Goal: Information Seeking & Learning: Find contact information

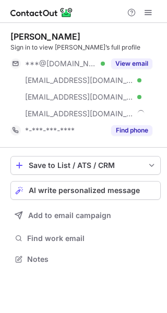
scroll to position [252, 167]
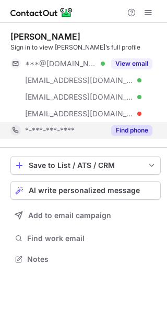
click at [145, 129] on button "Find phone" at bounding box center [131, 130] width 41 height 10
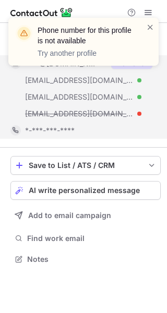
click at [138, 64] on div "Phone number for this profile is not available Try another profile Dustin Lockh…" at bounding box center [83, 156] width 167 height 313
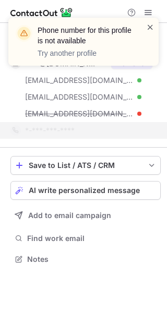
click at [152, 26] on span at bounding box center [150, 27] width 8 height 10
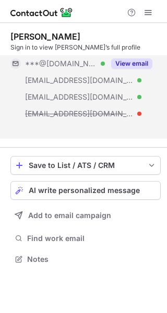
scroll to position [235, 167]
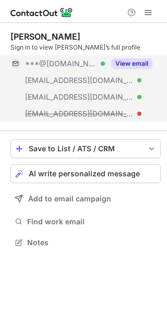
click at [61, 96] on span "***@bsu.edu" at bounding box center [79, 96] width 109 height 9
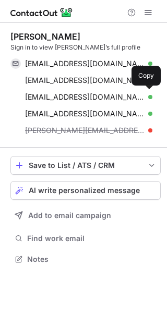
scroll to position [252, 167]
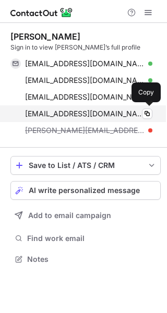
click at [78, 114] on span "dmlockhart@bsu.edu" at bounding box center [85, 113] width 120 height 9
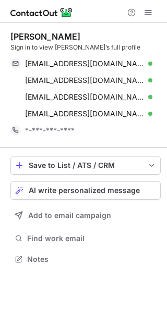
scroll to position [252, 167]
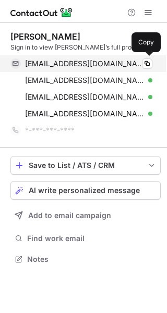
click at [78, 64] on span "[EMAIL_ADDRESS][DOMAIN_NAME]" at bounding box center [85, 63] width 120 height 9
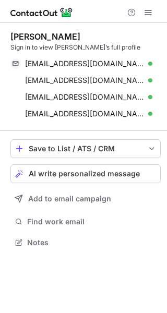
scroll to position [235, 167]
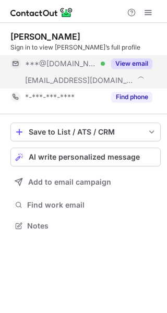
scroll to position [218, 167]
click at [140, 68] on button "View email" at bounding box center [131, 63] width 41 height 10
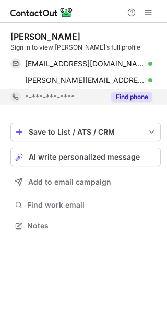
click at [140, 99] on button "Find phone" at bounding box center [131, 97] width 41 height 10
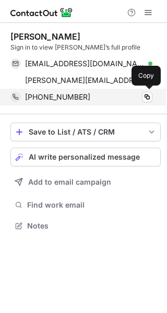
click at [74, 96] on span "[PHONE_NUMBER]" at bounding box center [57, 96] width 65 height 9
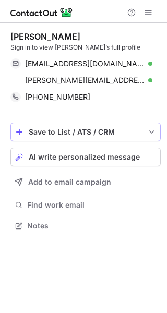
scroll to position [218, 167]
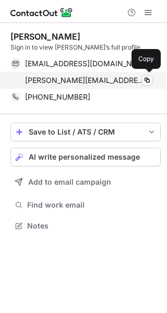
click at [93, 79] on span "andrea.collies@regalrexnord.com" at bounding box center [85, 80] width 120 height 9
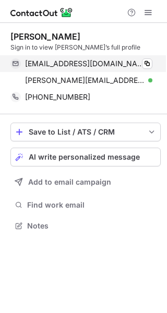
scroll to position [218, 167]
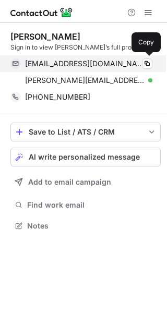
click at [86, 65] on span "[EMAIL_ADDRESS][DOMAIN_NAME]" at bounding box center [85, 63] width 120 height 9
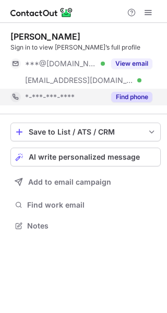
scroll to position [218, 167]
click at [144, 98] on button "Find phone" at bounding box center [131, 97] width 41 height 10
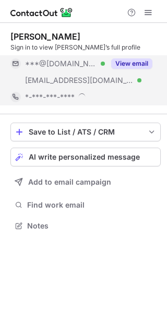
click at [148, 62] on button "View email" at bounding box center [131, 63] width 41 height 10
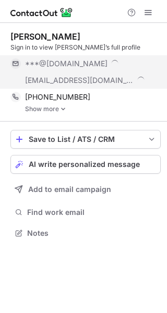
scroll to position [226, 167]
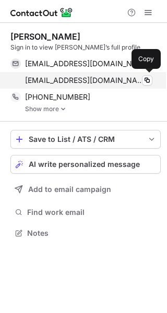
click at [72, 79] on span "jsharp@vailresorts.com" at bounding box center [85, 80] width 120 height 9
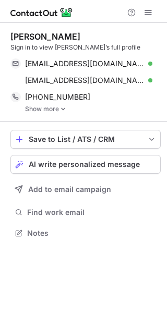
scroll to position [226, 167]
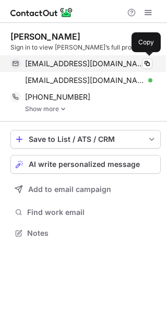
click at [74, 63] on span "[EMAIL_ADDRESS][DOMAIN_NAME]" at bounding box center [85, 63] width 120 height 9
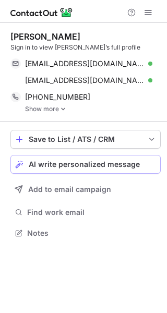
scroll to position [226, 167]
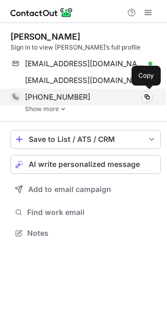
click at [54, 96] on span "[PHONE_NUMBER]" at bounding box center [57, 96] width 65 height 9
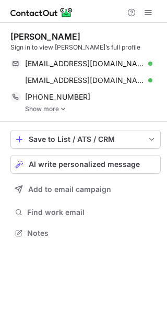
scroll to position [226, 167]
click at [52, 109] on link "Show more" at bounding box center [93, 108] width 136 height 7
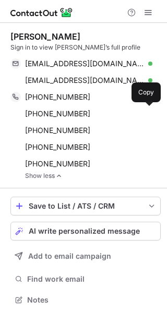
scroll to position [292, 160]
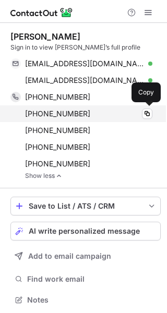
click at [54, 111] on span "+12168541657" at bounding box center [57, 113] width 65 height 9
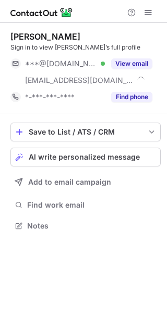
scroll to position [218, 167]
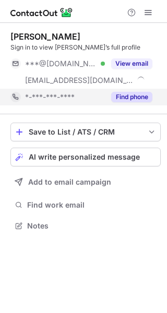
click at [129, 97] on button "Find phone" at bounding box center [131, 97] width 41 height 10
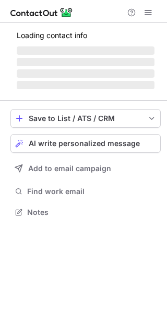
scroll to position [218, 167]
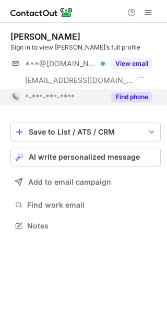
click at [126, 101] on button "Find phone" at bounding box center [131, 97] width 41 height 10
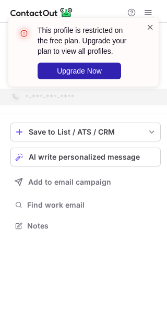
click at [151, 22] on span at bounding box center [150, 27] width 8 height 10
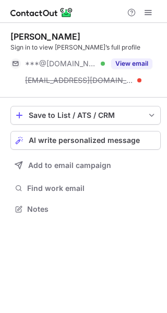
scroll to position [202, 167]
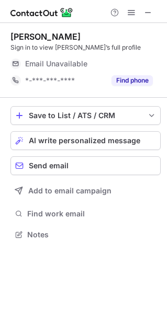
scroll to position [227, 167]
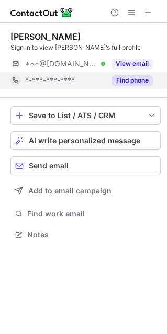
click at [127, 78] on button "Find phone" at bounding box center [131, 80] width 41 height 10
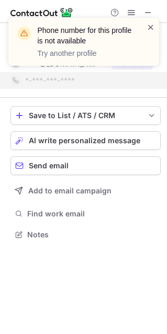
click at [150, 27] on span at bounding box center [150, 27] width 8 height 10
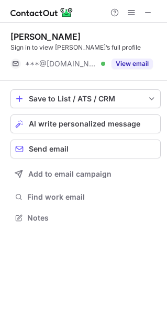
scroll to position [210, 167]
click at [132, 66] on div "Phone number for this profile is not available Try another profile Amanda Zhang…" at bounding box center [83, 167] width 167 height 334
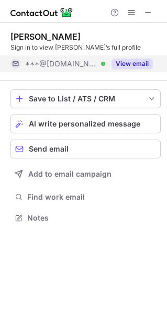
click at [125, 64] on button "View email" at bounding box center [131, 63] width 41 height 10
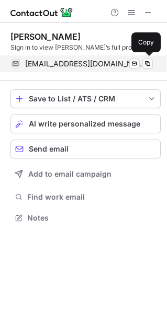
click at [60, 63] on span "zhangmanaz@gmail.com" at bounding box center [85, 63] width 120 height 9
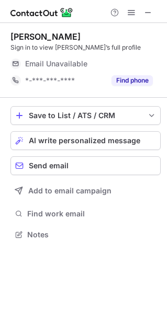
scroll to position [5, 5]
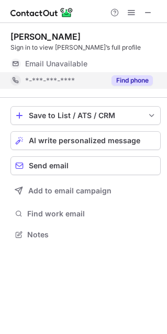
click at [134, 80] on button "Find phone" at bounding box center [131, 80] width 41 height 10
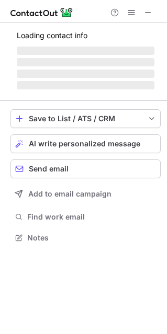
scroll to position [5, 5]
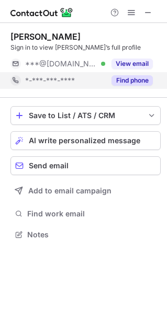
click at [137, 80] on button "Find phone" at bounding box center [131, 80] width 41 height 10
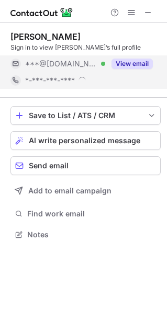
click at [135, 65] on button "View email" at bounding box center [131, 63] width 41 height 10
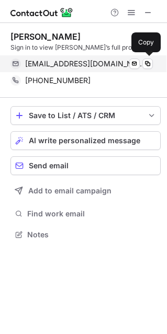
click at [69, 66] on span "robertdjoyce1@gmail.com" at bounding box center [85, 63] width 120 height 9
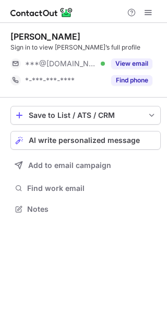
scroll to position [5, 5]
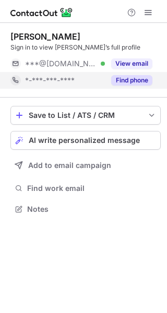
click at [133, 79] on button "Find phone" at bounding box center [131, 80] width 41 height 10
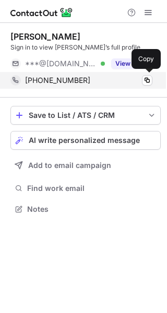
click at [64, 79] on span "[PHONE_NUMBER]" at bounding box center [57, 80] width 65 height 9
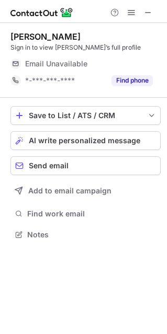
scroll to position [5, 5]
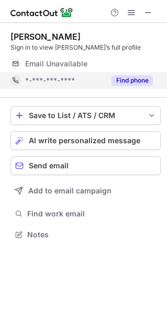
click at [130, 78] on button "Find phone" at bounding box center [131, 80] width 41 height 10
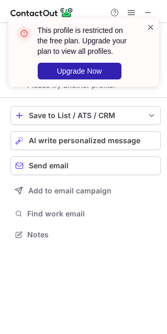
click at [151, 26] on span at bounding box center [150, 27] width 8 height 10
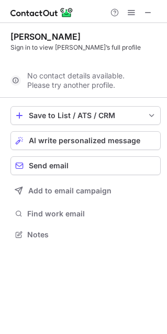
scroll to position [210, 167]
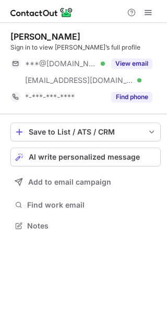
scroll to position [218, 167]
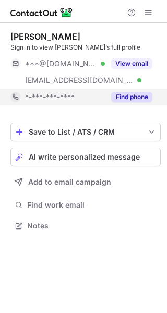
click at [136, 96] on button "Find phone" at bounding box center [131, 97] width 41 height 10
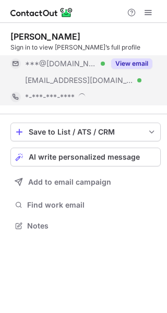
click at [144, 64] on button "View email" at bounding box center [131, 63] width 41 height 10
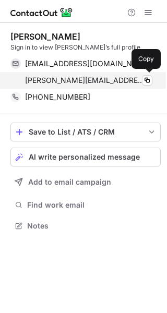
click at [74, 78] on span "[PERSON_NAME][EMAIL_ADDRESS][PERSON_NAME][DOMAIN_NAME]" at bounding box center [85, 80] width 120 height 9
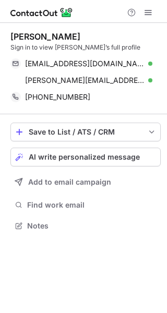
scroll to position [218, 167]
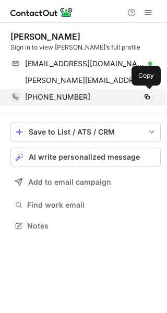
click at [64, 98] on span "[PHONE_NUMBER]" at bounding box center [57, 96] width 65 height 9
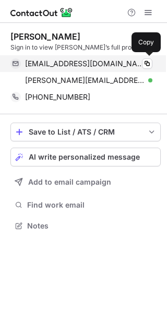
click at [87, 68] on span "[EMAIL_ADDRESS][DOMAIN_NAME]" at bounding box center [85, 63] width 120 height 9
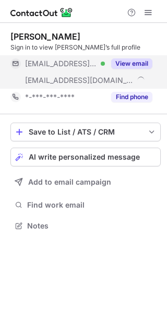
scroll to position [218, 167]
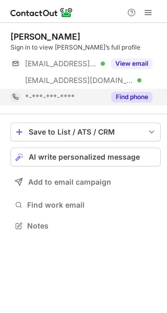
click at [135, 98] on button "Find phone" at bounding box center [131, 97] width 41 height 10
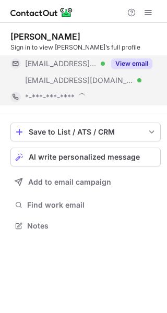
click at [138, 63] on button "View email" at bounding box center [131, 63] width 41 height 10
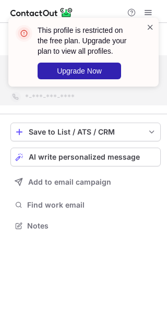
click at [154, 22] on span at bounding box center [150, 27] width 8 height 10
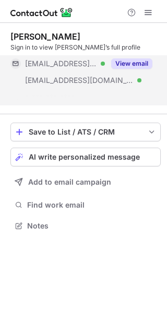
scroll to position [202, 167]
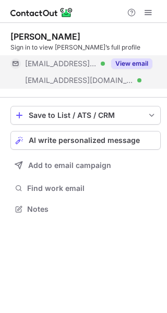
click at [61, 84] on span "***@honeywell.com" at bounding box center [79, 80] width 109 height 9
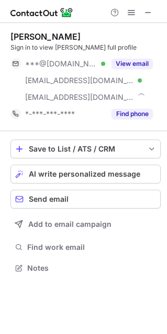
scroll to position [260, 167]
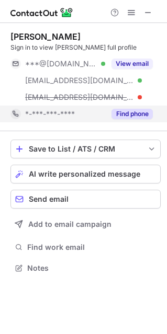
click at [131, 111] on button "Find phone" at bounding box center [131, 114] width 41 height 10
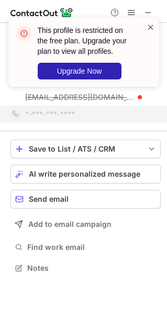
click at [146, 27] on span at bounding box center [150, 27] width 8 height 10
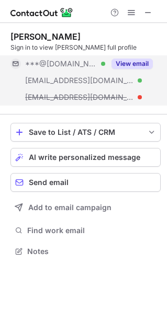
scroll to position [243, 167]
click at [134, 60] on button "View email" at bounding box center [131, 63] width 41 height 10
